Goal: Information Seeking & Learning: Learn about a topic

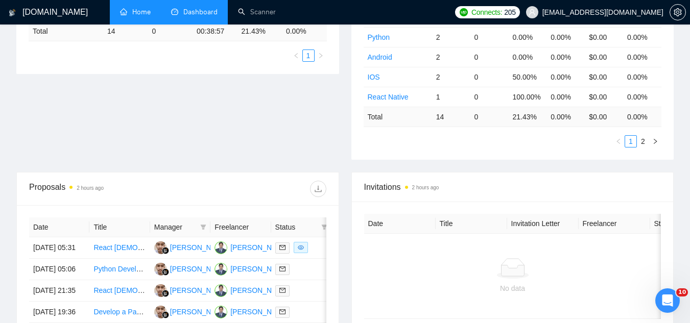
scroll to position [245, 0]
click at [134, 12] on link "Home" at bounding box center [135, 12] width 31 height 9
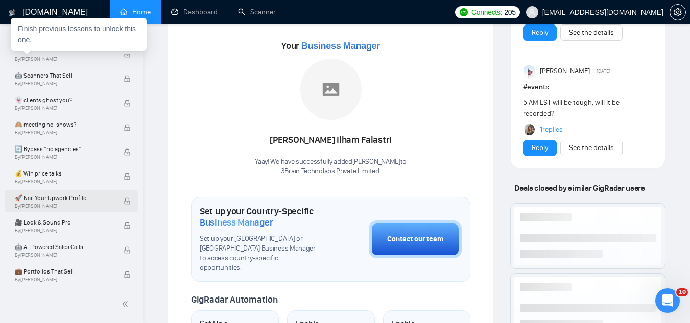
scroll to position [357, 0]
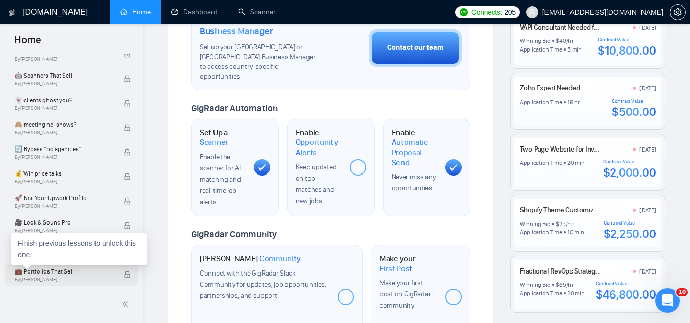
click at [70, 269] on span "💼 Portfolios That Sell" at bounding box center [64, 271] width 98 height 10
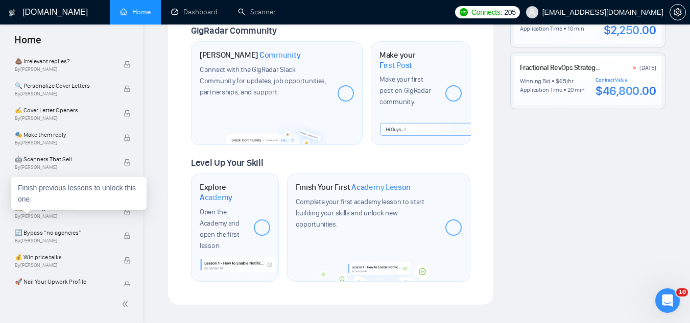
scroll to position [702, 0]
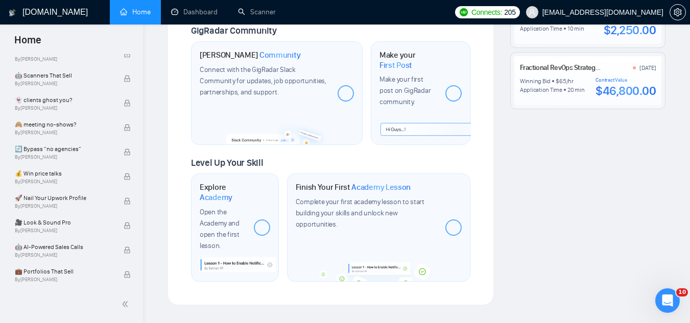
click at [600, 12] on span "[EMAIL_ADDRESS][DOMAIN_NAME]" at bounding box center [602, 12] width 121 height 0
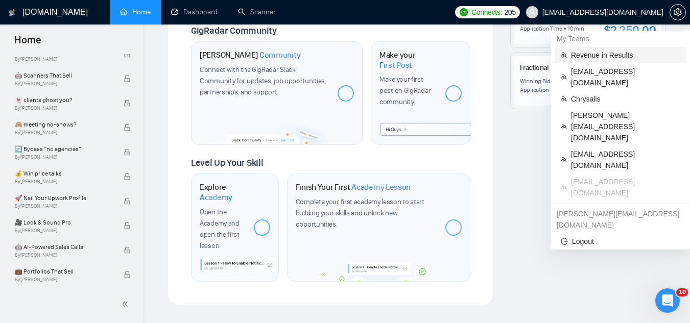
click at [596, 53] on span "Revenue in Results" at bounding box center [625, 55] width 109 height 11
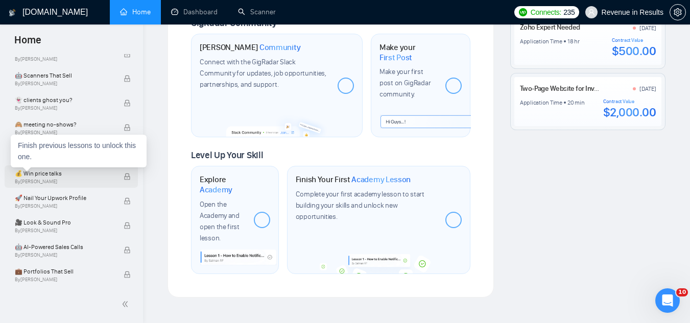
scroll to position [670, 0]
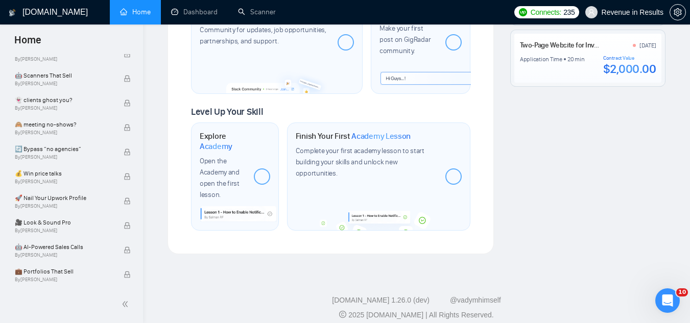
click at [617, 19] on span "Revenue in Results" at bounding box center [624, 12] width 90 height 33
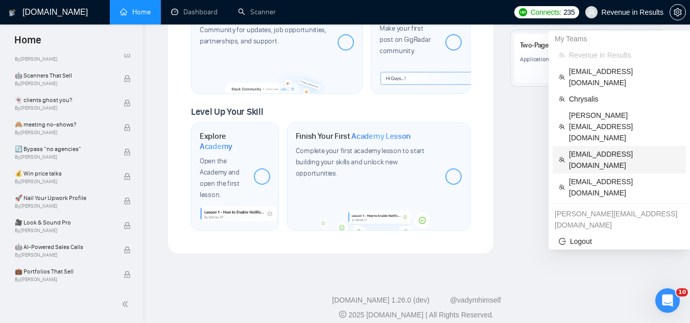
click at [604, 149] on span "[EMAIL_ADDRESS][DOMAIN_NAME]" at bounding box center [624, 160] width 111 height 22
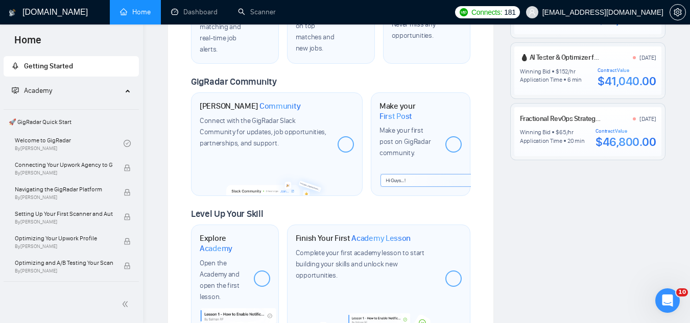
click at [605, 12] on span "[EMAIL_ADDRESS][DOMAIN_NAME]" at bounding box center [602, 12] width 121 height 0
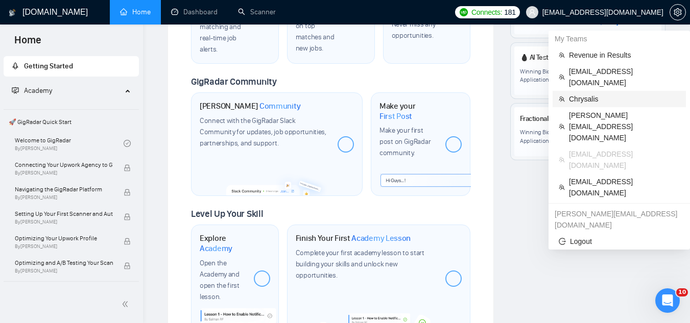
click at [599, 93] on span "Chrysalis" at bounding box center [624, 98] width 111 height 11
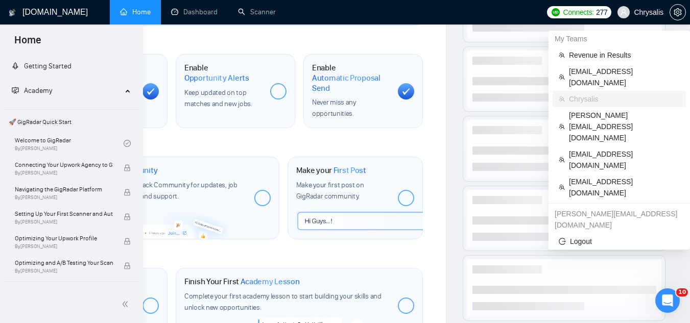
scroll to position [371, 0]
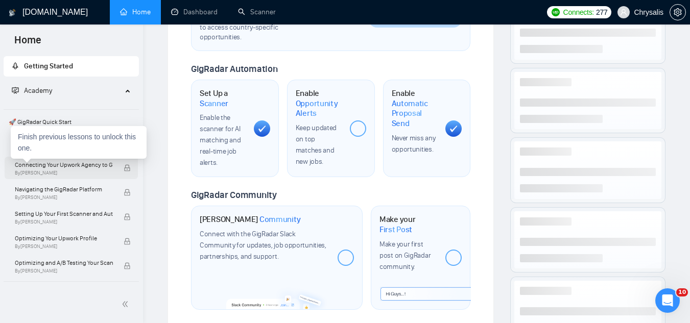
click at [62, 168] on span "Connecting Your Upwork Agency to GigRadar" at bounding box center [64, 165] width 98 height 10
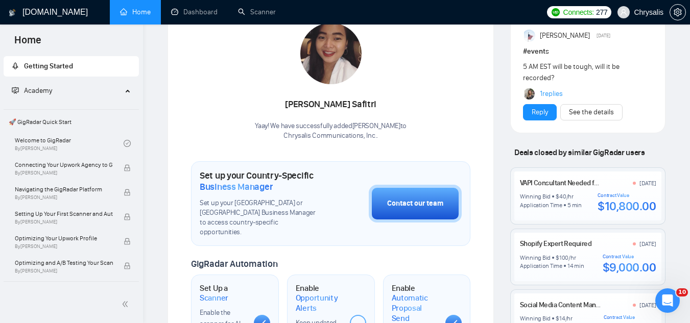
scroll to position [204, 0]
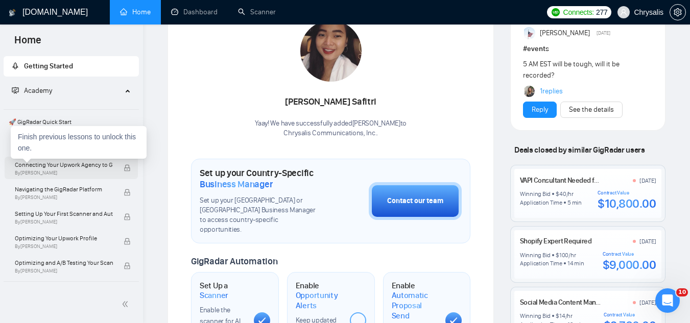
click at [87, 160] on span "Connecting Your Upwork Agency to GigRadar" at bounding box center [64, 165] width 98 height 10
click at [50, 132] on div "Finish previous lessons to unlock this one." at bounding box center [79, 142] width 136 height 33
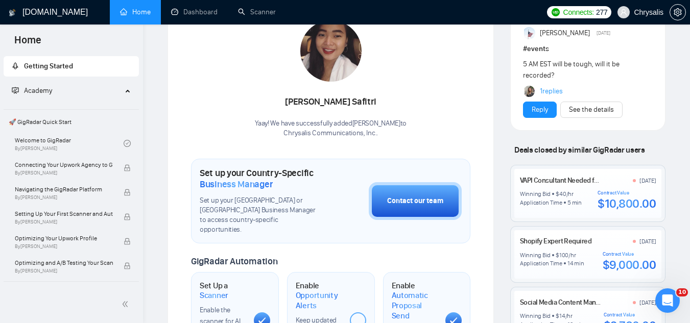
click at [83, 138] on link "Welcome to GigRadar By [PERSON_NAME]" at bounding box center [69, 143] width 109 height 22
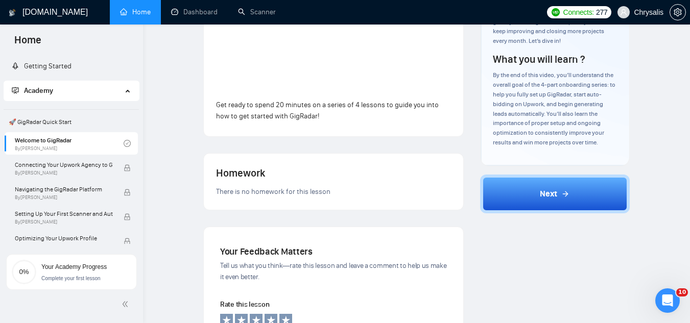
scroll to position [204, 0]
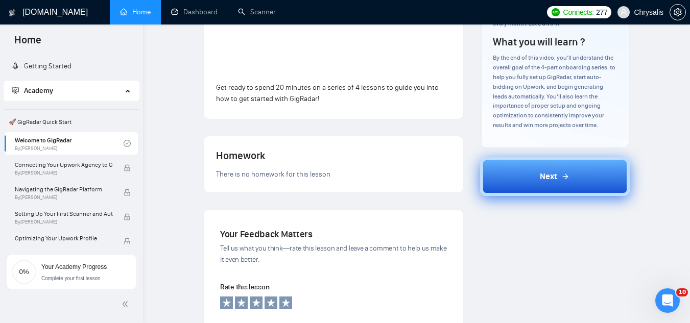
click at [535, 180] on button "Next" at bounding box center [555, 176] width 150 height 39
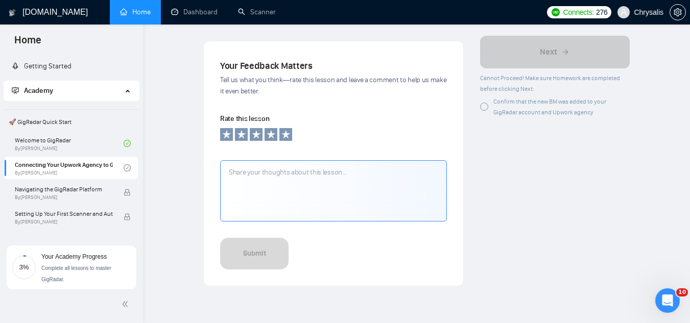
scroll to position [871, 0]
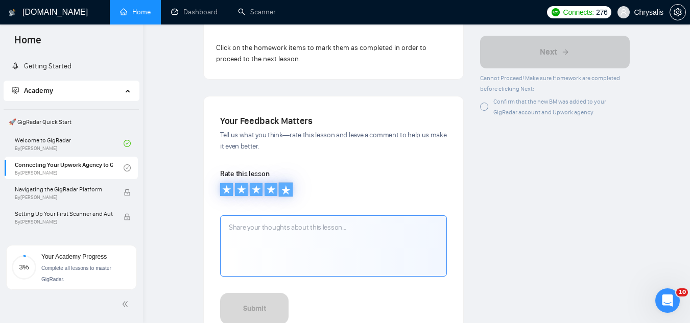
click at [288, 185] on icon at bounding box center [285, 189] width 9 height 9
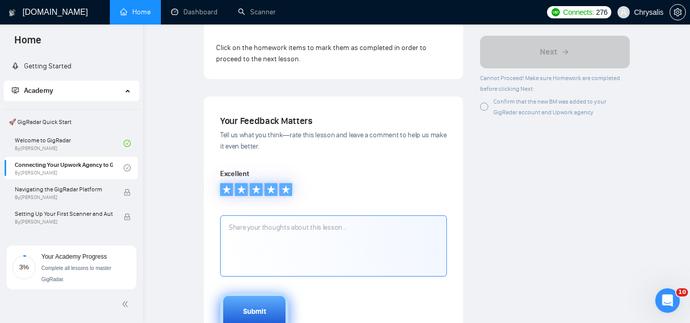
click at [264, 306] on div "Submit" at bounding box center [254, 311] width 23 height 11
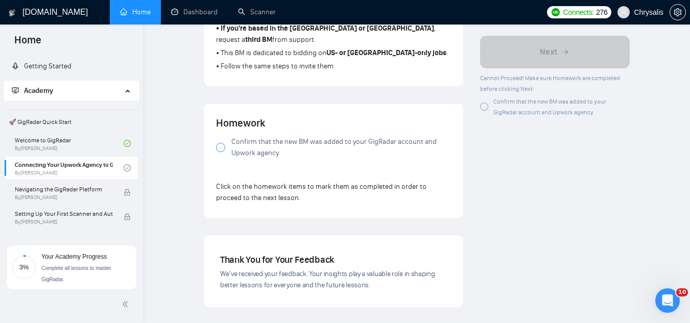
scroll to position [698, 0]
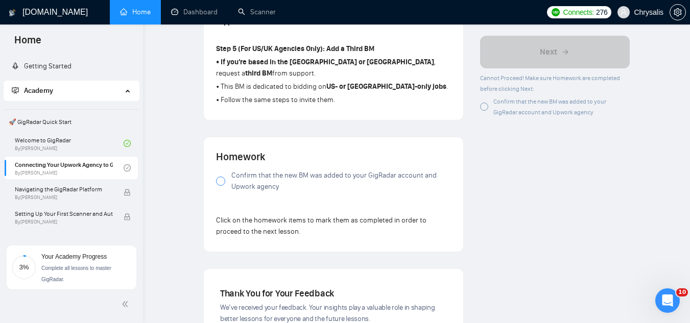
click at [219, 177] on div at bounding box center [220, 181] width 9 height 9
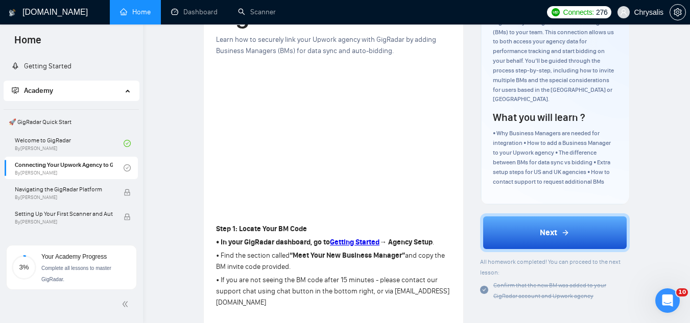
scroll to position [204, 0]
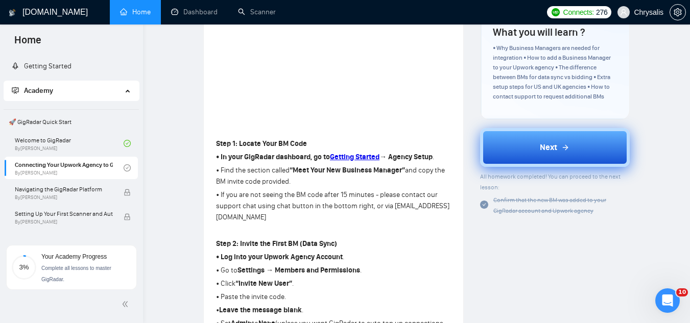
click at [534, 142] on button "Next" at bounding box center [555, 147] width 150 height 39
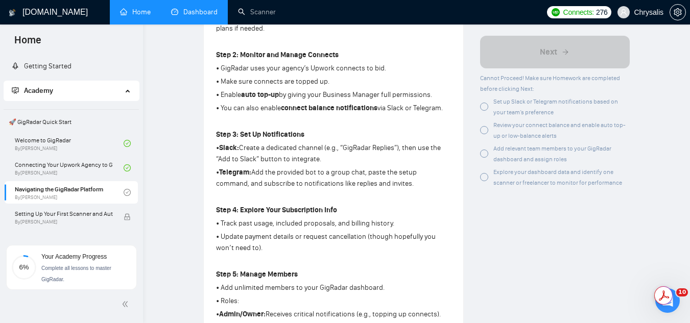
click at [194, 11] on link "Dashboard" at bounding box center [194, 12] width 46 height 9
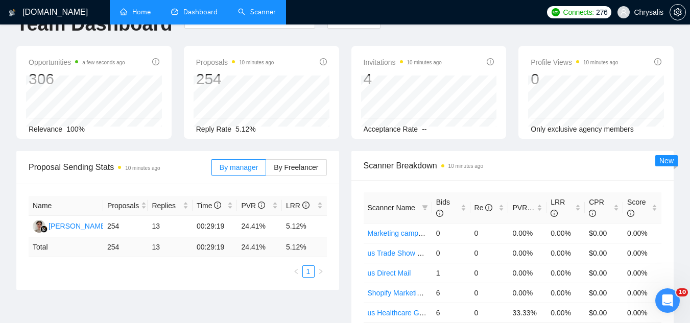
scroll to position [1, 0]
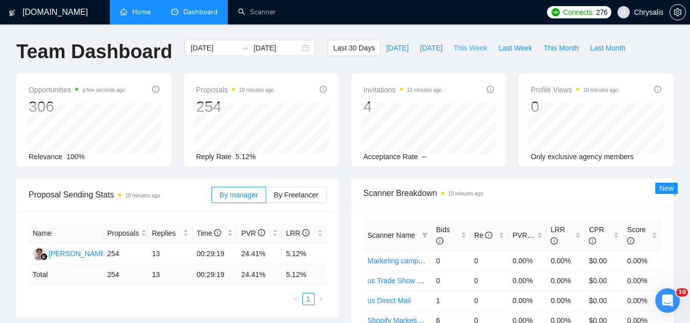
click at [461, 46] on span "This Week" at bounding box center [470, 47] width 34 height 11
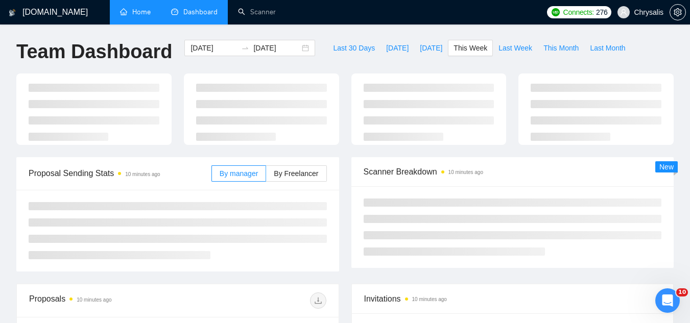
type input "[DATE]"
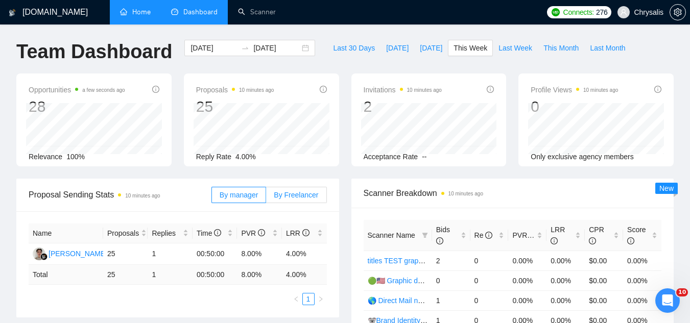
click at [302, 191] on span "By Freelancer" at bounding box center [296, 195] width 44 height 8
click at [266, 198] on input "By Freelancer" at bounding box center [266, 198] width 0 height 0
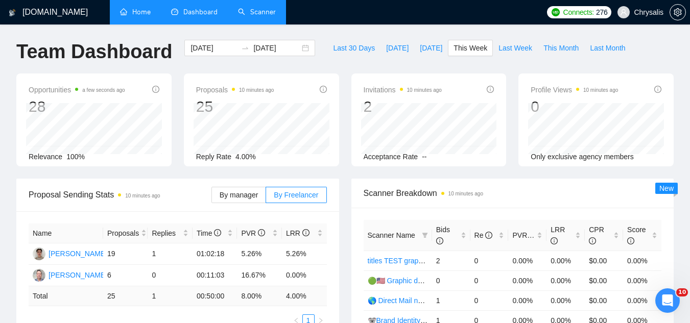
click at [274, 9] on link "Scanner" at bounding box center [257, 12] width 38 height 9
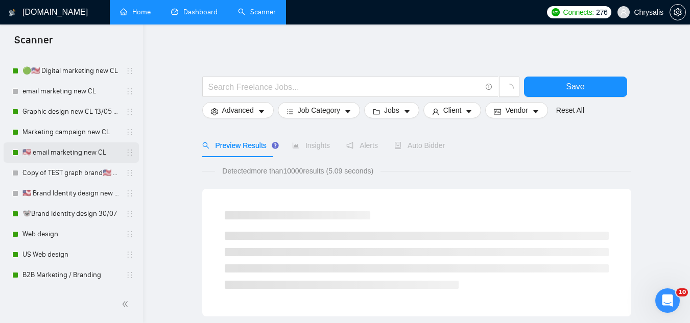
scroll to position [715, 0]
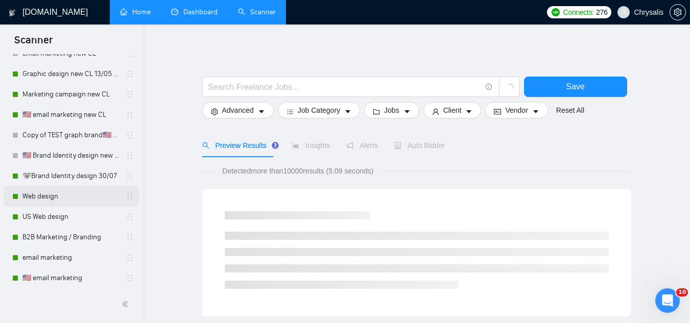
click at [75, 193] on link "Web design" at bounding box center [70, 196] width 97 height 20
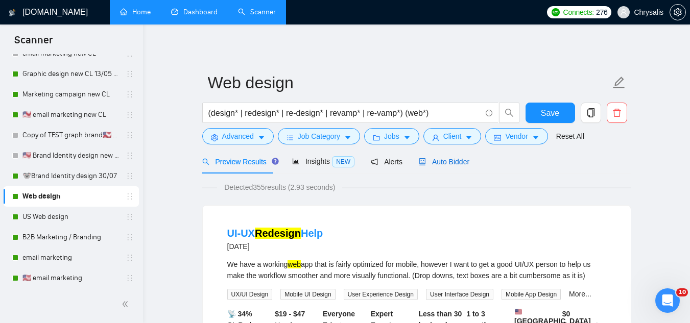
click at [438, 163] on span "Auto Bidder" at bounding box center [444, 162] width 51 height 8
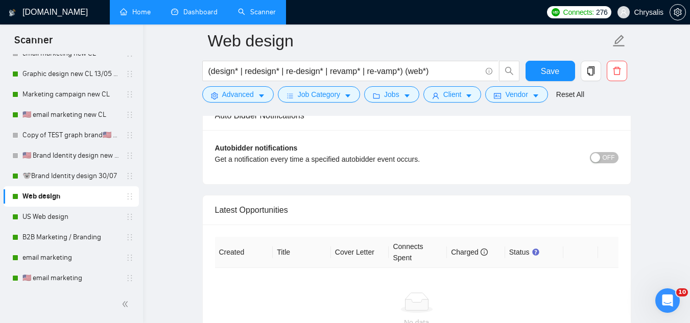
scroll to position [2501, 0]
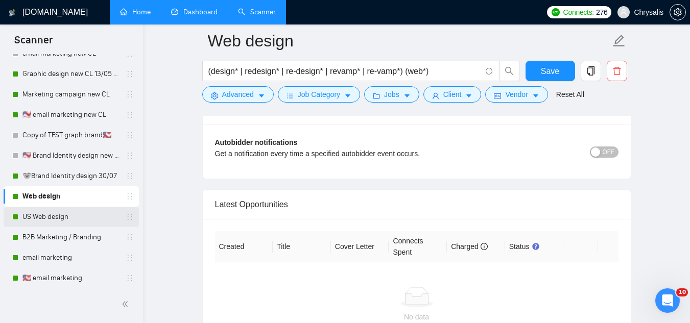
click at [75, 216] on link "US Web design" at bounding box center [70, 217] width 97 height 20
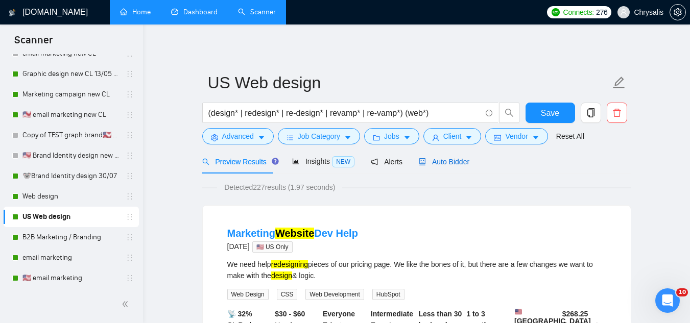
click at [435, 164] on span "Auto Bidder" at bounding box center [444, 162] width 51 height 8
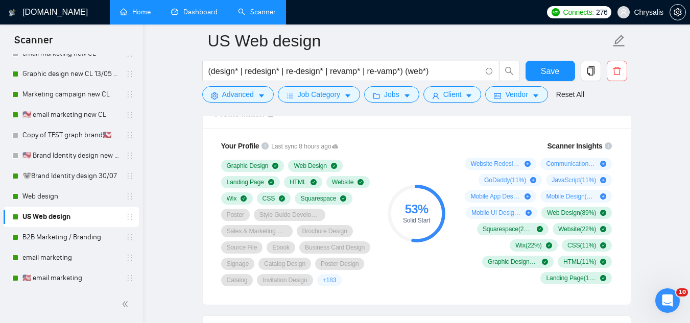
scroll to position [664, 0]
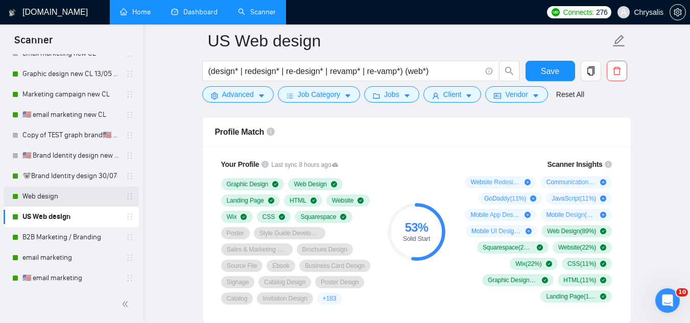
click at [83, 192] on link "Web design" at bounding box center [70, 196] width 97 height 20
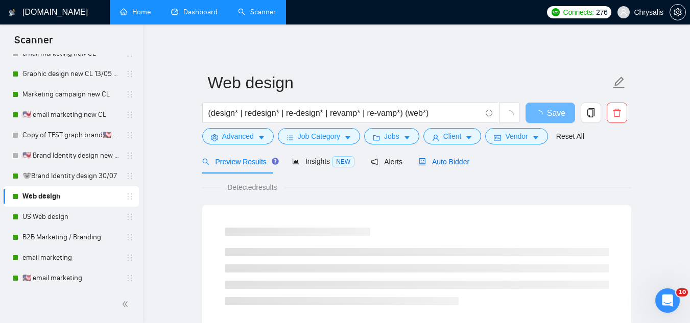
click at [435, 158] on span "Auto Bidder" at bounding box center [444, 162] width 51 height 8
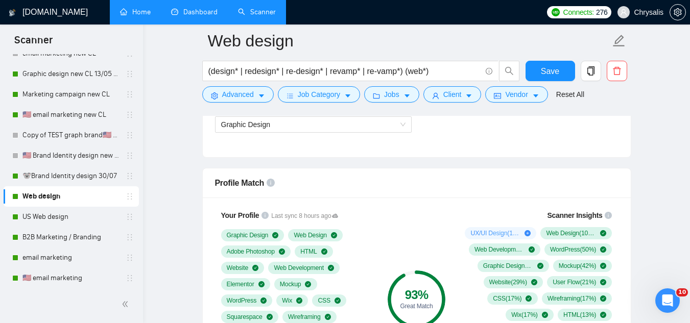
scroll to position [664, 0]
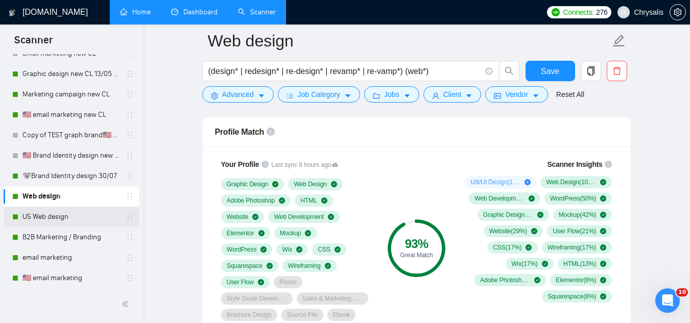
click at [56, 217] on link "US Web design" at bounding box center [70, 217] width 97 height 20
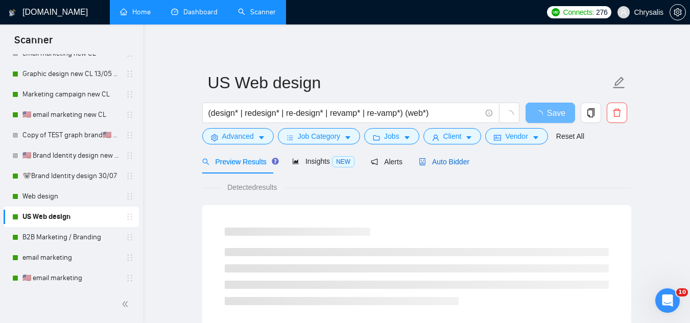
click at [446, 164] on span "Auto Bidder" at bounding box center [444, 162] width 51 height 8
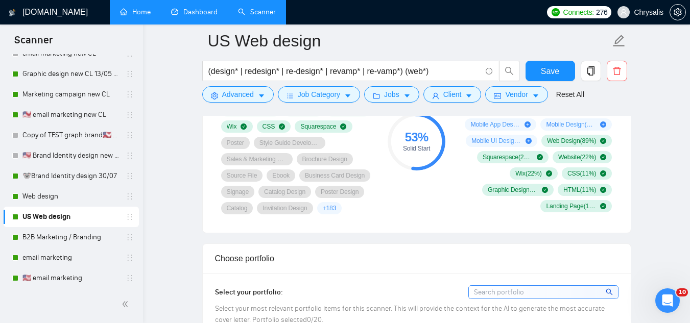
scroll to position [664, 0]
